Goal: Find specific page/section: Find specific page/section

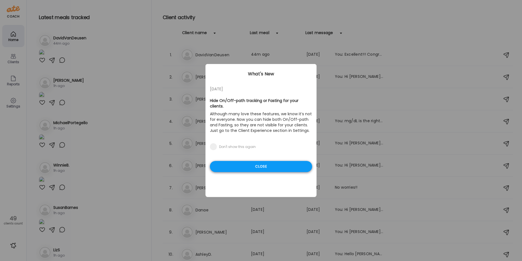
click at [264, 162] on div "Close" at bounding box center [261, 166] width 102 height 11
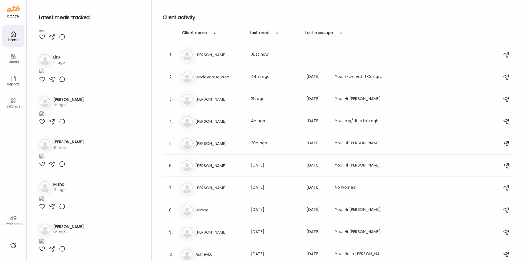
scroll to position [1276, 0]
click at [44, 76] on img at bounding box center [42, 72] width 6 height 7
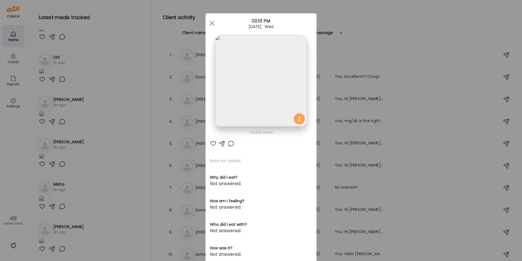
click at [262, 79] on img at bounding box center [261, 81] width 92 height 92
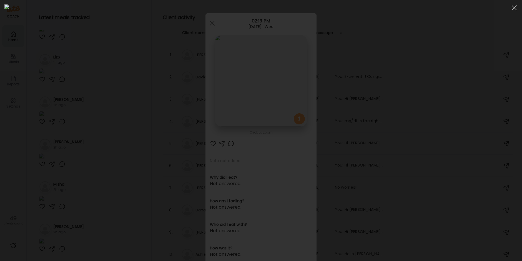
click at [72, 202] on div at bounding box center [260, 130] width 513 height 252
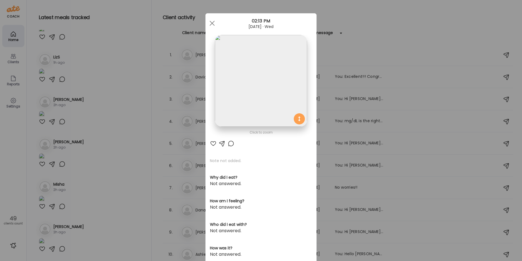
click at [72, 202] on div "Ate Coach Dashboard Wahoo! It’s official Take a moment to set up your Coach Pro…" at bounding box center [261, 130] width 522 height 261
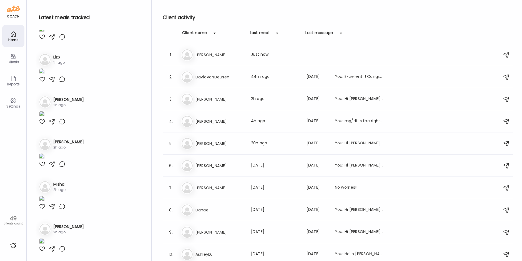
scroll to position [1387, 0]
click at [44, 118] on img at bounding box center [42, 114] width 6 height 7
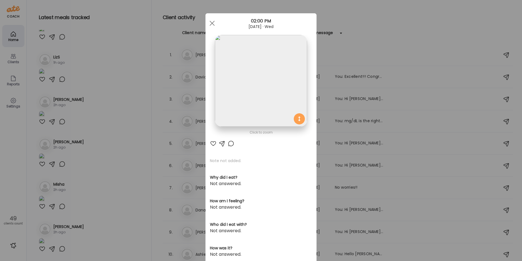
click at [274, 70] on img at bounding box center [261, 81] width 92 height 92
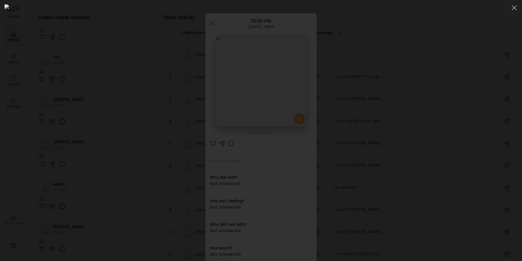
click at [274, 71] on img at bounding box center [260, 130] width 513 height 252
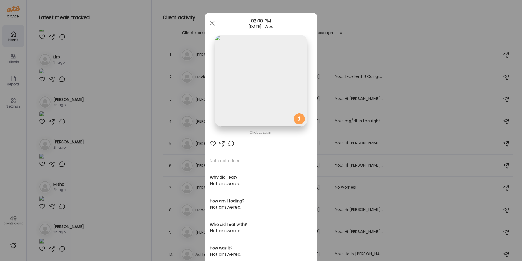
click at [124, 95] on div "Ate Coach Dashboard Wahoo! It’s official Take a moment to set up your Coach Pro…" at bounding box center [261, 130] width 522 height 261
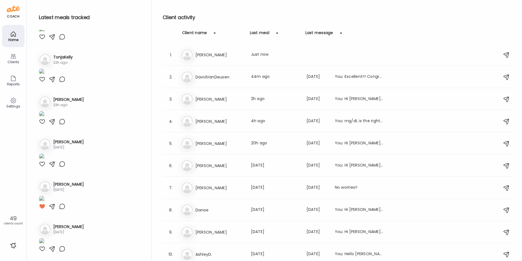
scroll to position [2109, 0]
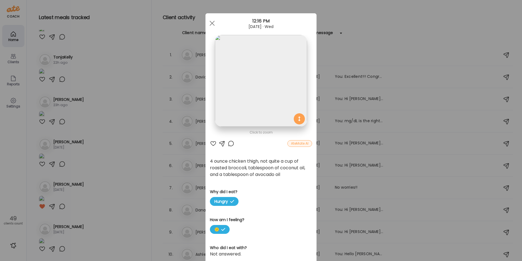
click at [243, 75] on img at bounding box center [261, 81] width 92 height 92
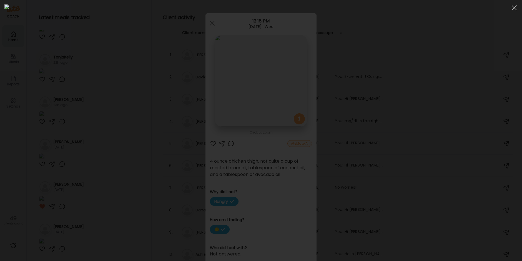
click at [243, 75] on img at bounding box center [260, 130] width 513 height 252
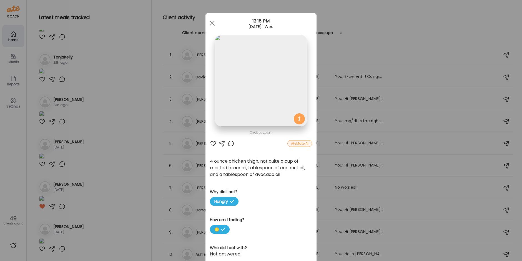
click at [124, 168] on div "Ate Coach Dashboard Wahoo! It’s official Take a moment to set up your Coach Pro…" at bounding box center [261, 130] width 522 height 261
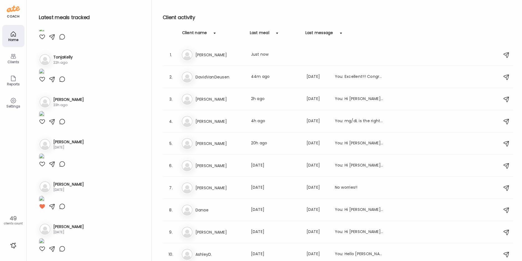
scroll to position [2747, 0]
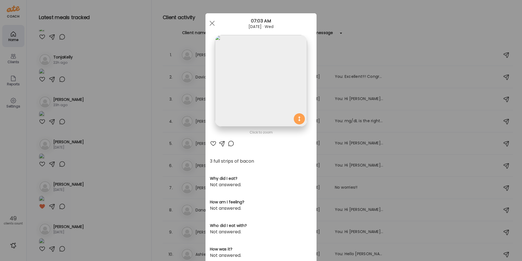
click at [274, 83] on img at bounding box center [261, 81] width 92 height 92
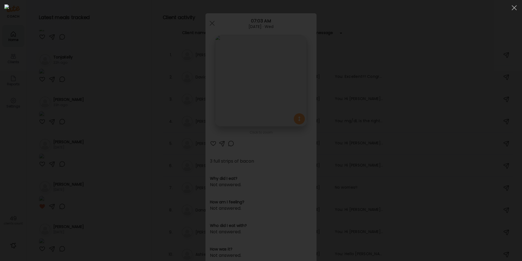
click at [102, 203] on div at bounding box center [260, 130] width 513 height 252
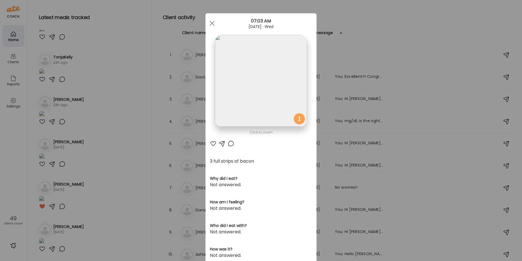
click at [110, 201] on div "Ate Coach Dashboard Wahoo! It’s official Take a moment to set up your Coach Pro…" at bounding box center [261, 130] width 522 height 261
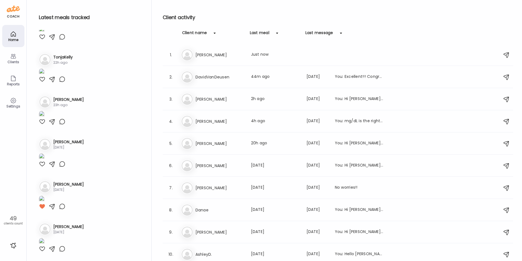
scroll to position [2913, 0]
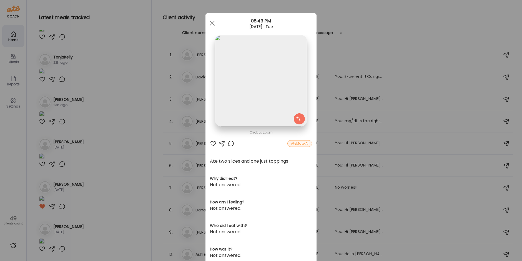
click at [110, 164] on div "Ate Coach Dashboard Wahoo! It’s official Take a moment to set up your Coach Pro…" at bounding box center [261, 130] width 522 height 261
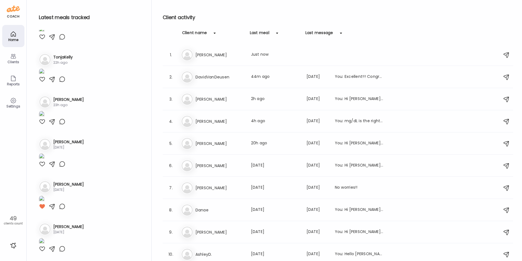
scroll to position [3080, 0]
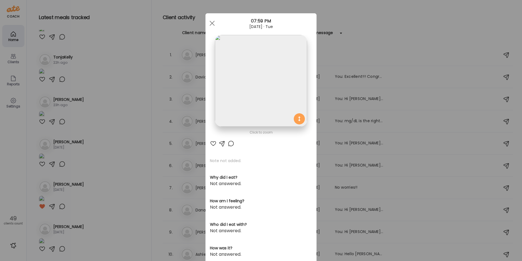
click at [250, 82] on img at bounding box center [261, 81] width 92 height 92
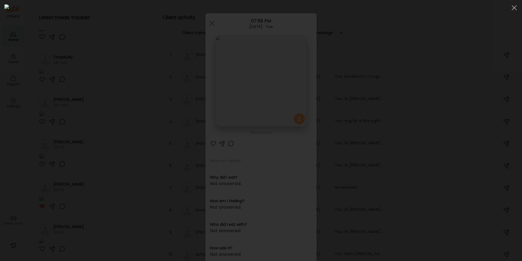
click at [86, 151] on div at bounding box center [260, 130] width 513 height 252
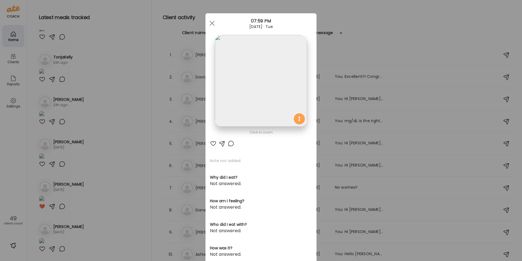
click at [111, 144] on div "Ate Coach Dashboard Wahoo! It’s official Take a moment to set up your Coach Pro…" at bounding box center [261, 130] width 522 height 261
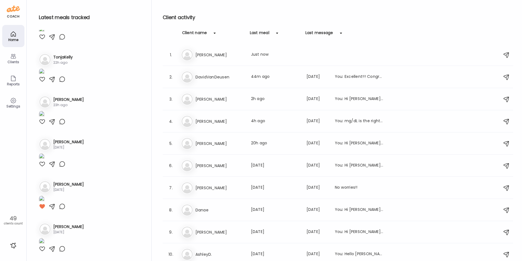
scroll to position [3385, 0]
click at [44, 118] on img at bounding box center [42, 114] width 6 height 7
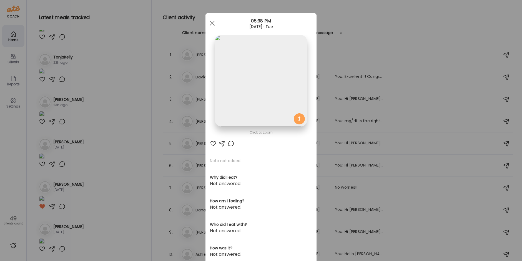
click at [241, 94] on img at bounding box center [261, 81] width 92 height 92
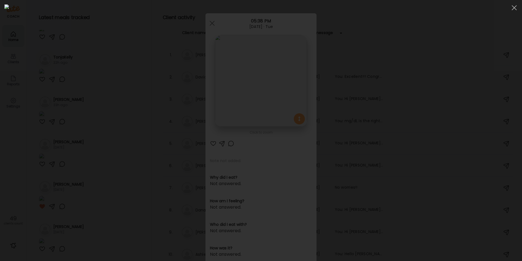
click at [241, 94] on img at bounding box center [260, 130] width 513 height 252
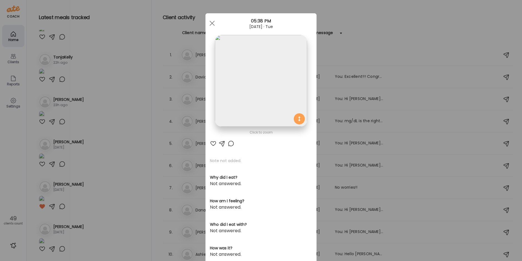
click at [241, 94] on img at bounding box center [261, 81] width 92 height 92
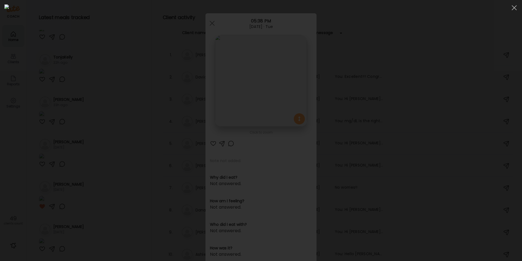
click at [87, 101] on div at bounding box center [260, 130] width 513 height 252
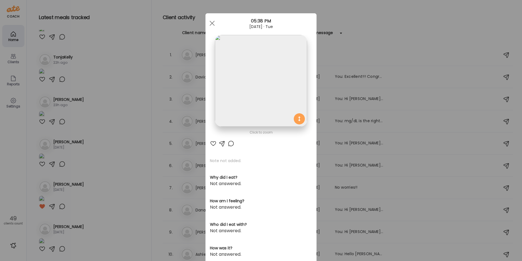
click at [87, 101] on div "Ate Coach Dashboard Wahoo! It’s official Take a moment to set up your Coach Pro…" at bounding box center [261, 130] width 522 height 261
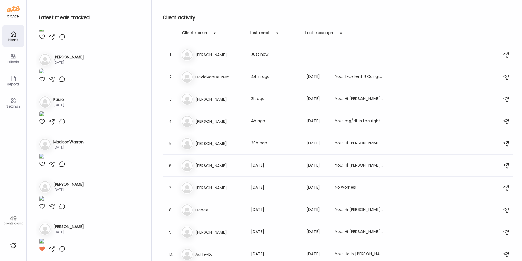
scroll to position [3912, 0]
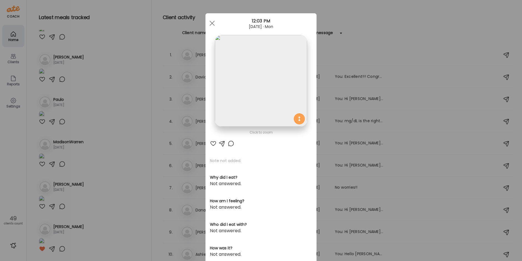
click at [231, 85] on img at bounding box center [261, 81] width 92 height 92
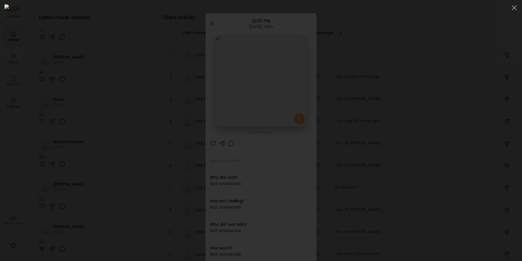
click at [113, 140] on div at bounding box center [260, 130] width 513 height 252
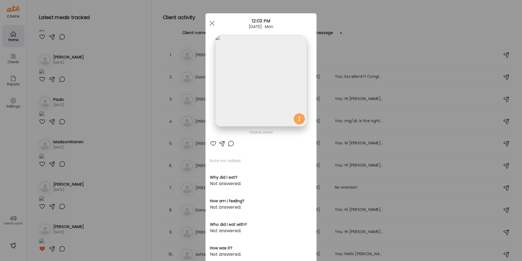
click at [114, 138] on div "Ate Coach Dashboard Wahoo! It’s official Take a moment to set up your Coach Pro…" at bounding box center [261, 130] width 522 height 261
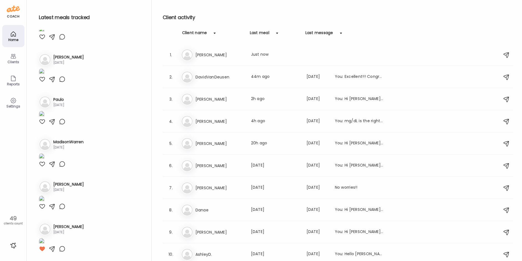
scroll to position [4634, 0]
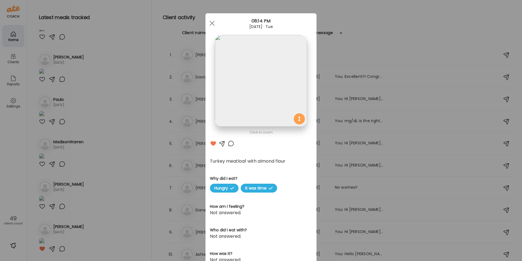
click at [75, 191] on div "Ate Coach Dashboard Wahoo! It’s official Take a moment to set up your Coach Pro…" at bounding box center [261, 130] width 522 height 261
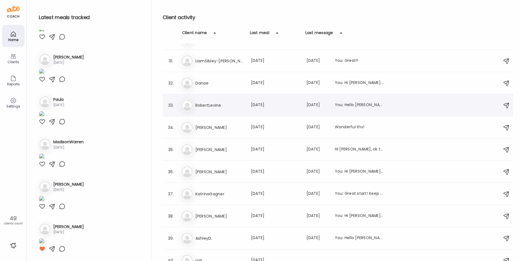
scroll to position [666, 0]
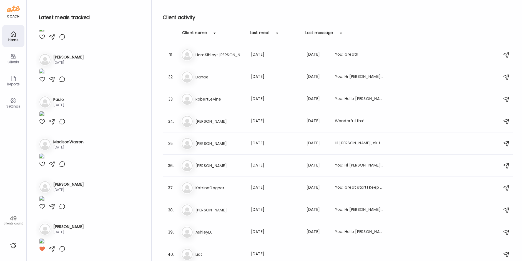
click at [192, 33] on div "Client name" at bounding box center [194, 34] width 25 height 9
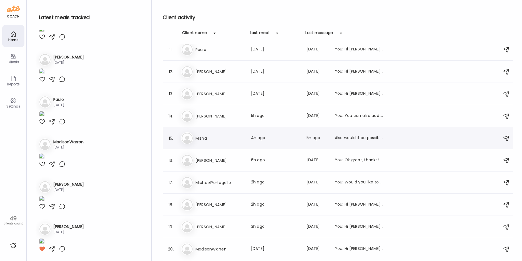
scroll to position [224, 0]
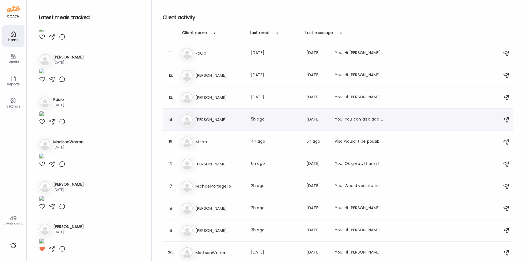
click at [221, 122] on h3 "[PERSON_NAME]" at bounding box center [219, 120] width 49 height 7
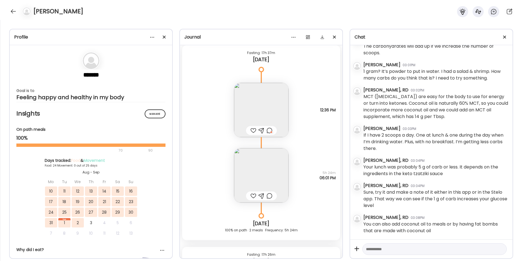
scroll to position [14642, 0]
click at [263, 175] on img at bounding box center [261, 177] width 54 height 54
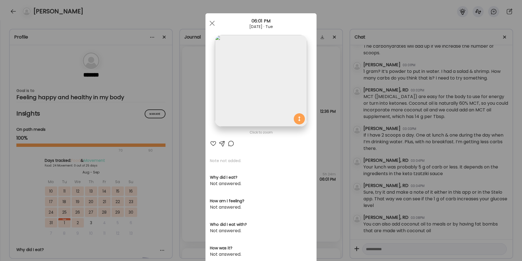
click at [267, 92] on img at bounding box center [261, 81] width 92 height 92
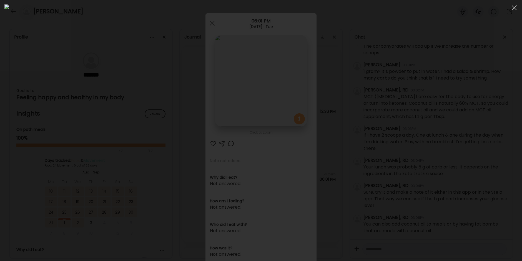
click at [274, 125] on div at bounding box center [260, 130] width 513 height 252
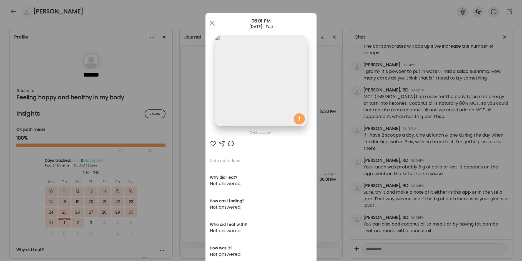
click at [274, 159] on div "Ate Coach Dashboard Wahoo! It’s official Take a moment to set up your Coach Pro…" at bounding box center [261, 130] width 522 height 261
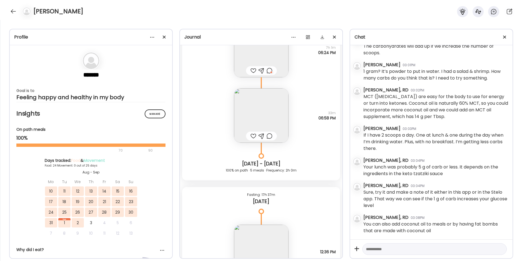
scroll to position [14476, 0]
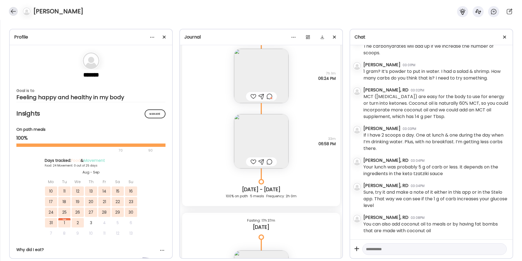
click at [13, 14] on div at bounding box center [13, 11] width 9 height 9
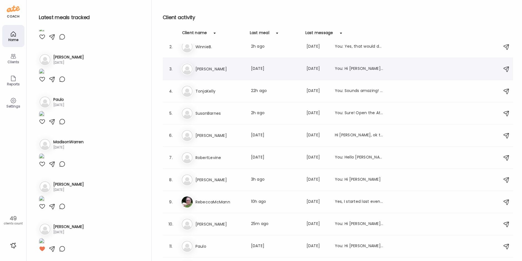
scroll to position [0, 0]
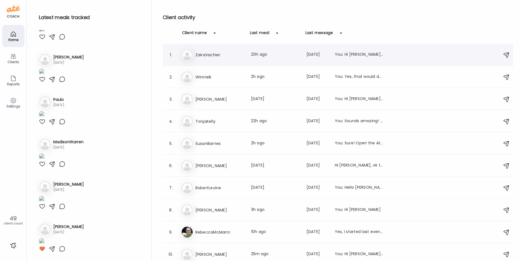
click at [222, 59] on div "Za ZairaVachier Last meal: 20h ago Last message: [DATE] You: Hi [PERSON_NAME]! …" at bounding box center [338, 55] width 315 height 12
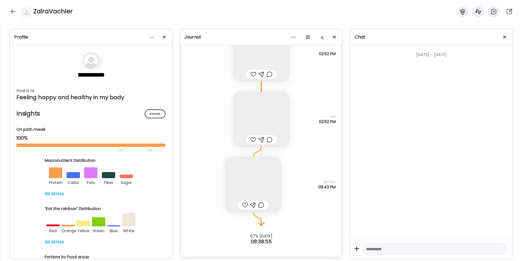
scroll to position [3257, 0]
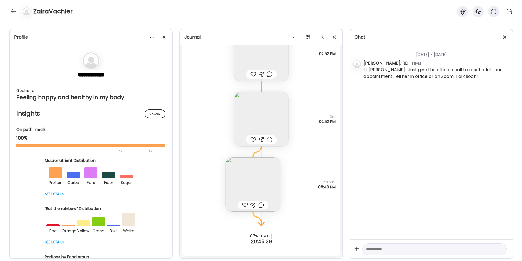
click at [251, 104] on img at bounding box center [261, 119] width 54 height 54
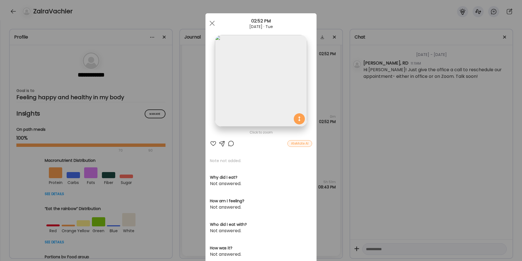
click at [267, 83] on img at bounding box center [261, 81] width 92 height 92
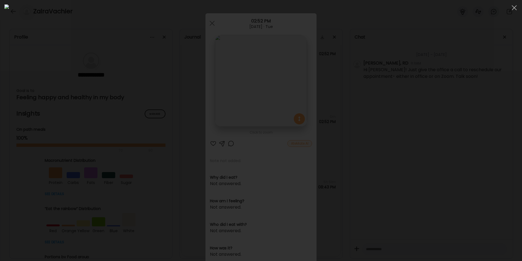
click at [267, 83] on img at bounding box center [260, 130] width 513 height 252
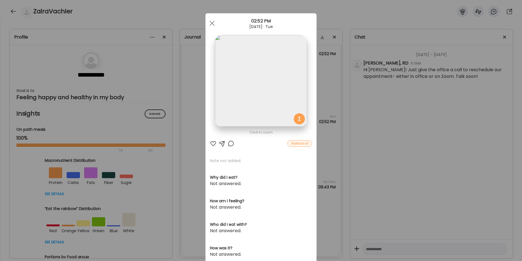
click at [274, 145] on div "Ate Coach Dashboard Wahoo! It’s official Take a moment to set up your Coach Pro…" at bounding box center [261, 130] width 522 height 261
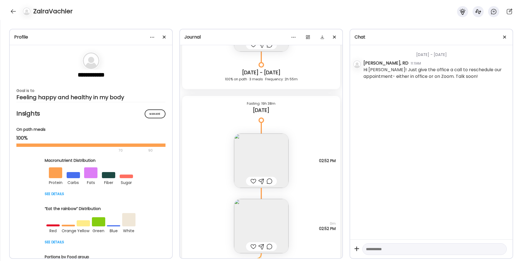
scroll to position [7782, 0]
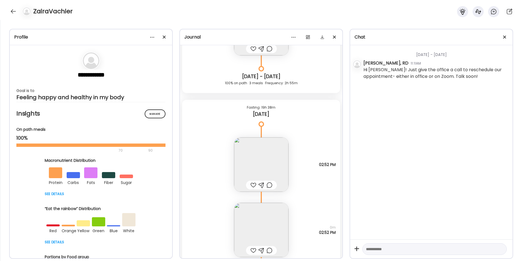
click at [245, 160] on img at bounding box center [261, 165] width 54 height 54
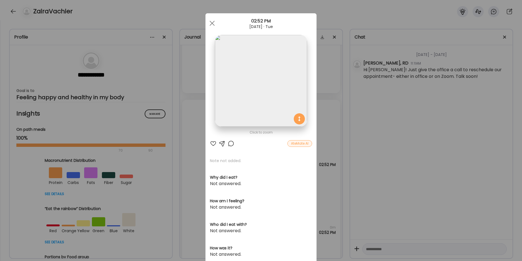
click at [256, 97] on img at bounding box center [261, 81] width 92 height 92
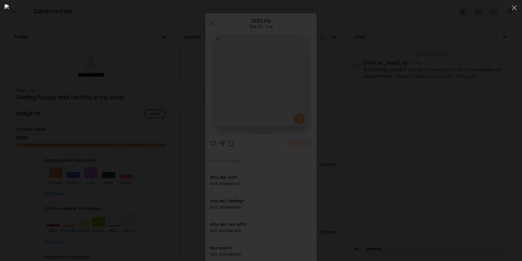
click at [219, 156] on img at bounding box center [260, 130] width 513 height 252
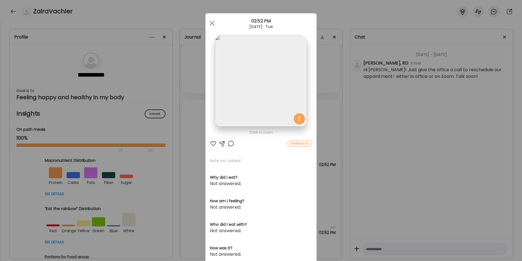
click at [274, 134] on div "Ate Coach Dashboard Wahoo! It’s official Take a moment to set up your Coach Pro…" at bounding box center [261, 130] width 522 height 261
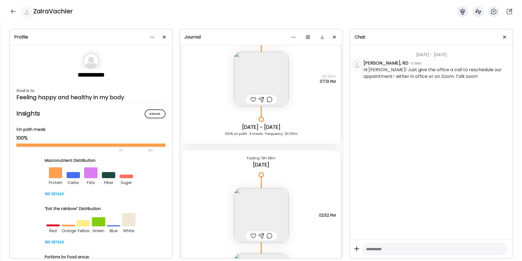
scroll to position [7643, 0]
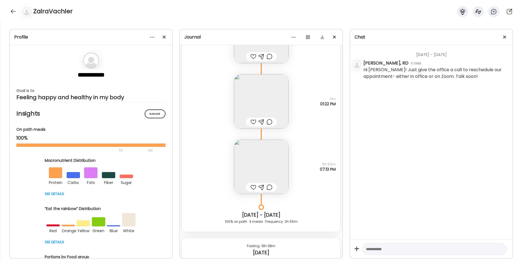
click at [260, 166] on img at bounding box center [261, 167] width 54 height 54
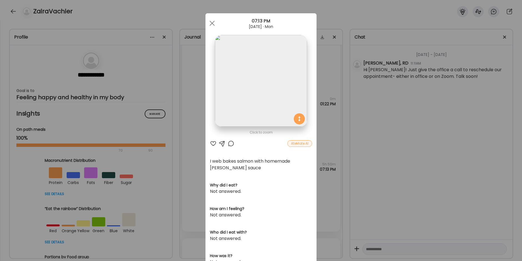
click at [274, 130] on div "Ate Coach Dashboard Wahoo! It’s official Take a moment to set up your Coach Pro…" at bounding box center [261, 130] width 522 height 261
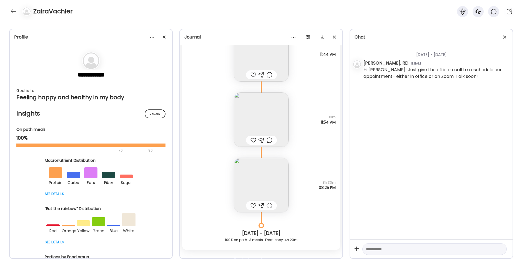
scroll to position [7310, 0]
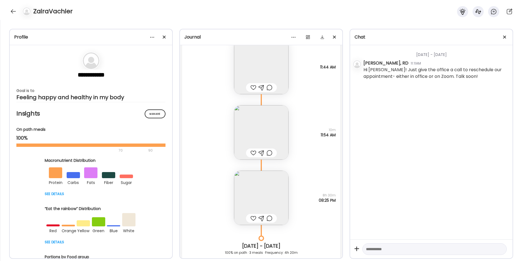
click at [244, 181] on img at bounding box center [261, 198] width 54 height 54
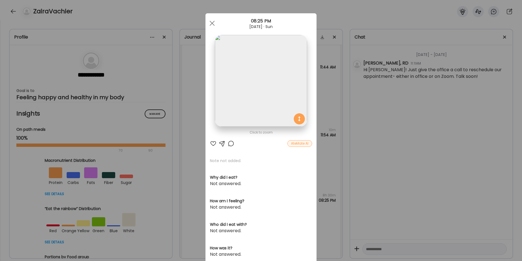
click at [272, 91] on img at bounding box center [261, 81] width 92 height 92
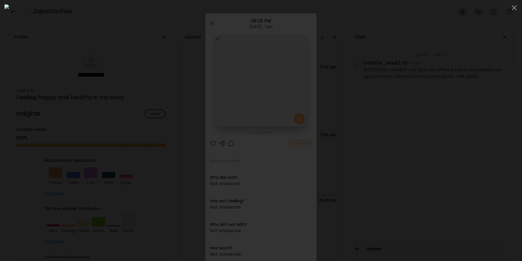
click at [274, 128] on div at bounding box center [260, 130] width 513 height 252
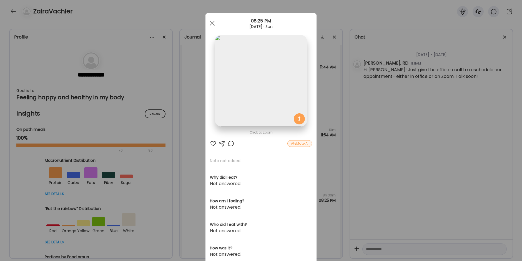
click at [274, 141] on div "Ate Coach Dashboard Wahoo! It’s official Take a moment to set up your Coach Pro…" at bounding box center [261, 130] width 522 height 261
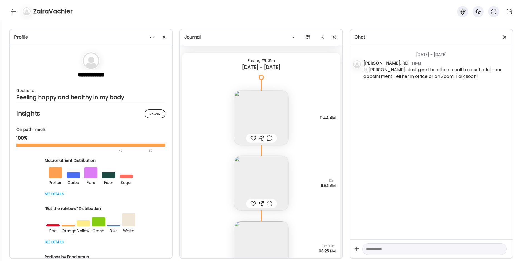
scroll to position [7255, 0]
click at [262, 182] on img at bounding box center [261, 188] width 54 height 54
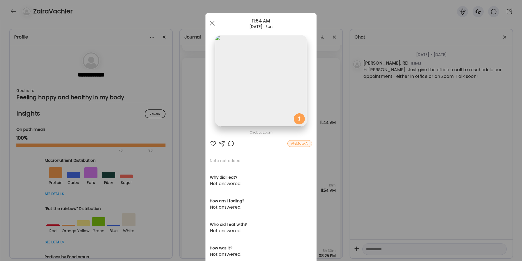
click at [274, 87] on img at bounding box center [261, 81] width 92 height 92
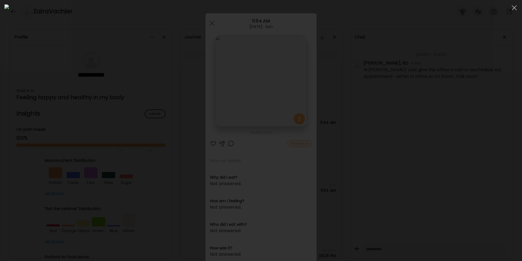
click at [274, 127] on div at bounding box center [260, 130] width 513 height 252
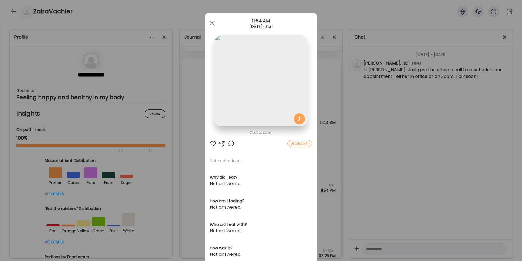
click at [274, 118] on div "Ate Coach Dashboard Wahoo! It’s official Take a moment to set up your Coach Pro…" at bounding box center [261, 130] width 522 height 261
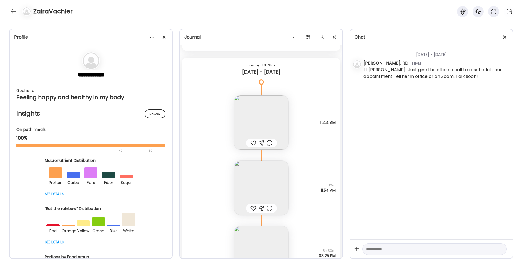
click at [253, 111] on img at bounding box center [261, 122] width 54 height 54
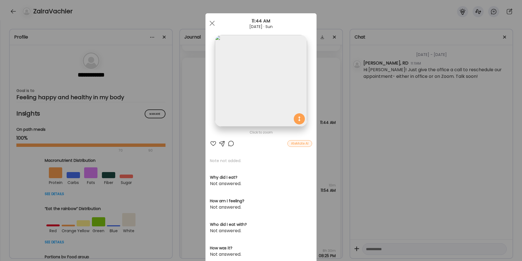
click at [266, 80] on img at bounding box center [261, 81] width 92 height 92
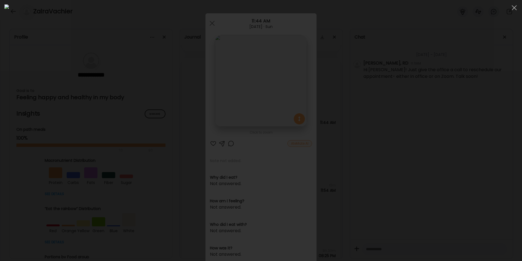
click at [274, 144] on div at bounding box center [260, 130] width 513 height 252
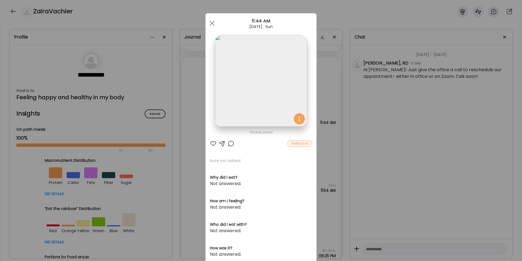
click at [274, 145] on div "Ate Coach Dashboard Wahoo! It’s official Take a moment to set up your Coach Pro…" at bounding box center [261, 130] width 522 height 261
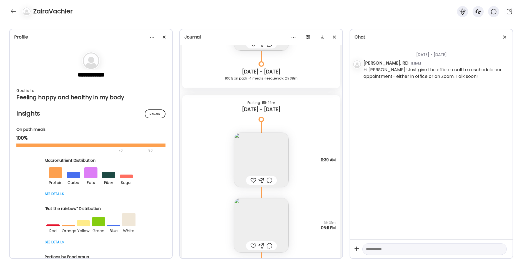
scroll to position [6950, 0]
click at [263, 156] on img at bounding box center [261, 160] width 54 height 54
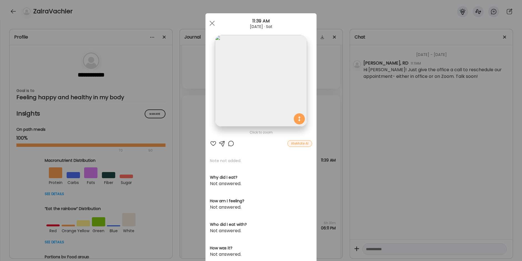
click at [262, 82] on img at bounding box center [261, 81] width 92 height 92
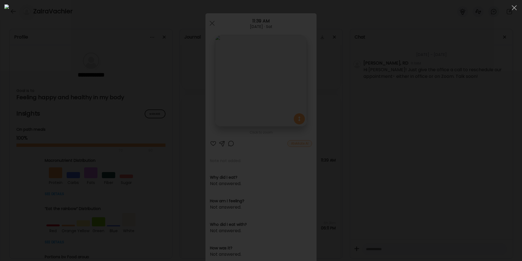
click at [274, 186] on div at bounding box center [260, 130] width 513 height 252
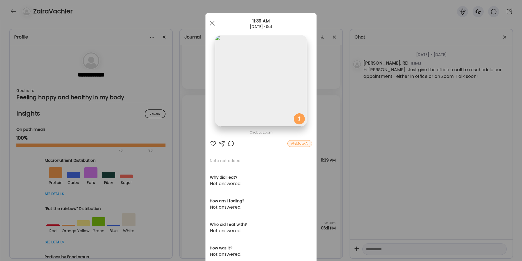
drag, startPoint x: 415, startPoint y: 188, endPoint x: 411, endPoint y: 188, distance: 3.6
click at [274, 188] on div "Ate Coach Dashboard Wahoo! It’s official Take a moment to set up your Coach Pro…" at bounding box center [261, 130] width 522 height 261
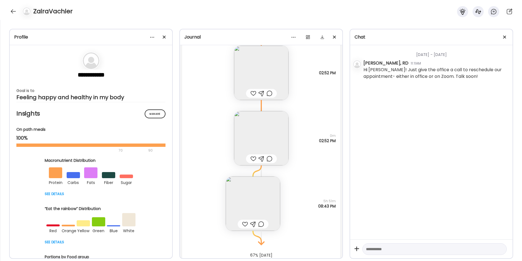
scroll to position [7893, 0]
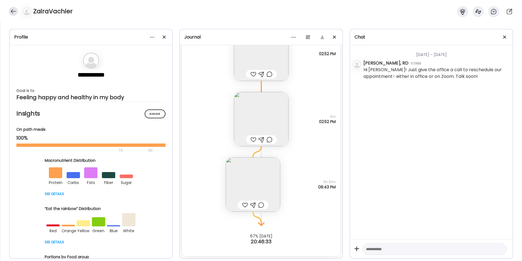
click at [16, 14] on div at bounding box center [13, 11] width 9 height 9
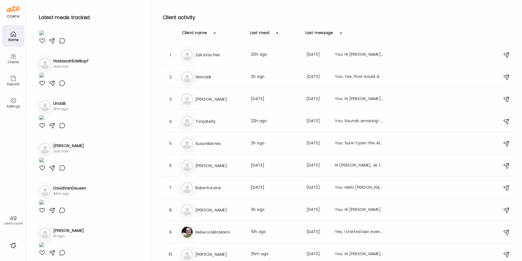
scroll to position [0, 0]
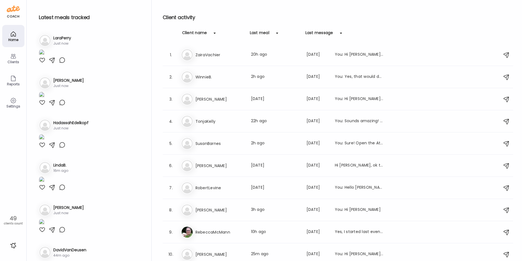
click at [44, 57] on img at bounding box center [42, 52] width 6 height 7
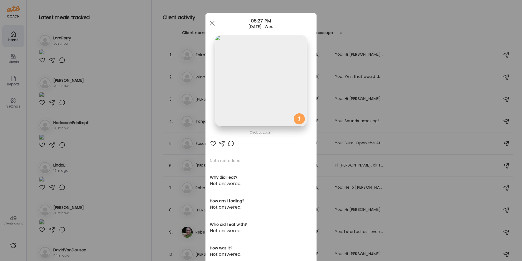
click at [270, 76] on img at bounding box center [261, 81] width 92 height 92
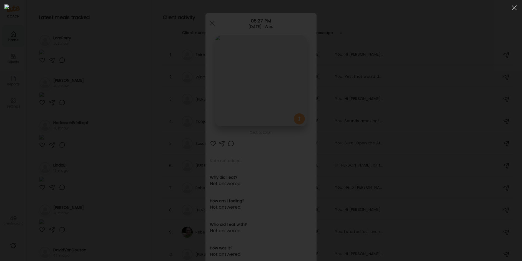
click at [270, 76] on img at bounding box center [260, 130] width 513 height 252
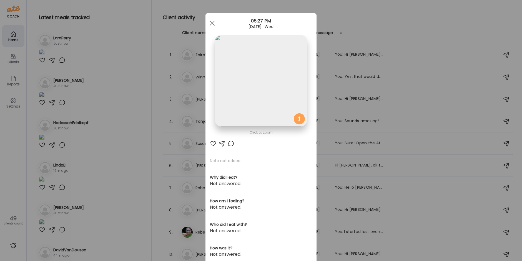
click at [146, 113] on div "Ate Coach Dashboard Wahoo! It’s official Take a moment to set up your Coach Pro…" at bounding box center [261, 130] width 522 height 261
